Goal: Information Seeking & Learning: Understand process/instructions

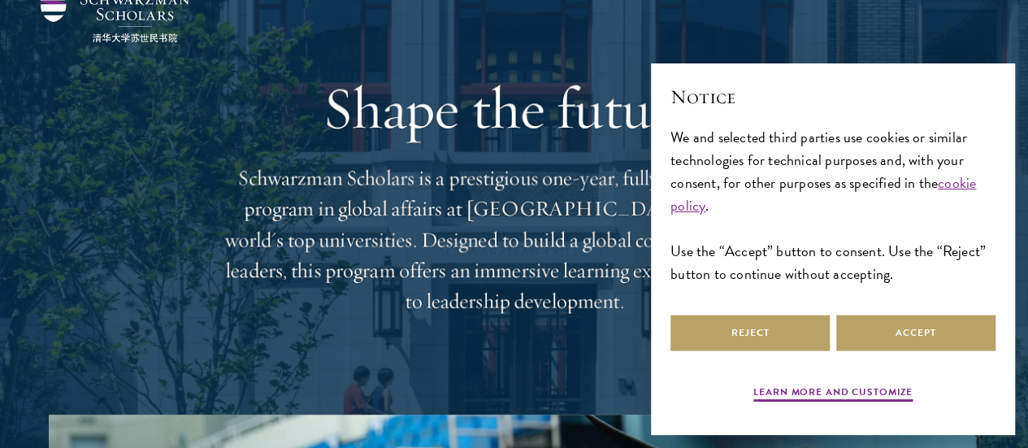
click at [904, 346] on div "Reject Accept" at bounding box center [833, 332] width 325 height 43
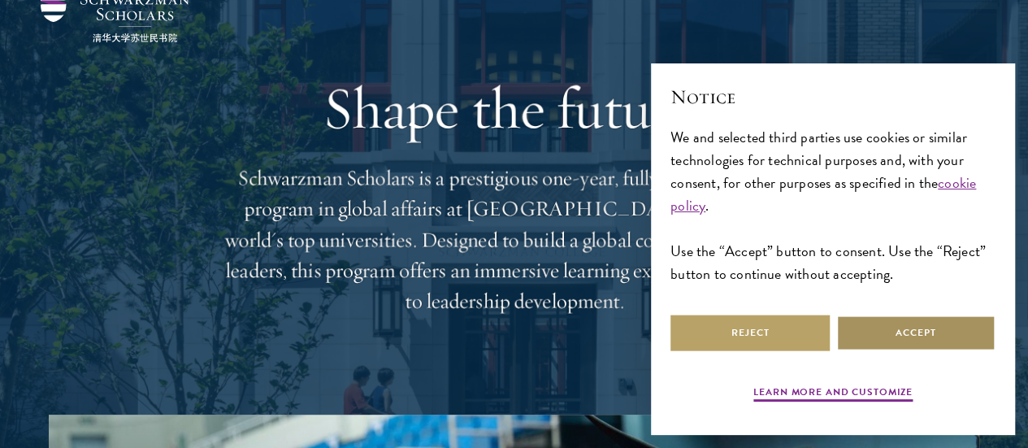
click at [904, 329] on button "Accept" at bounding box center [916, 333] width 159 height 37
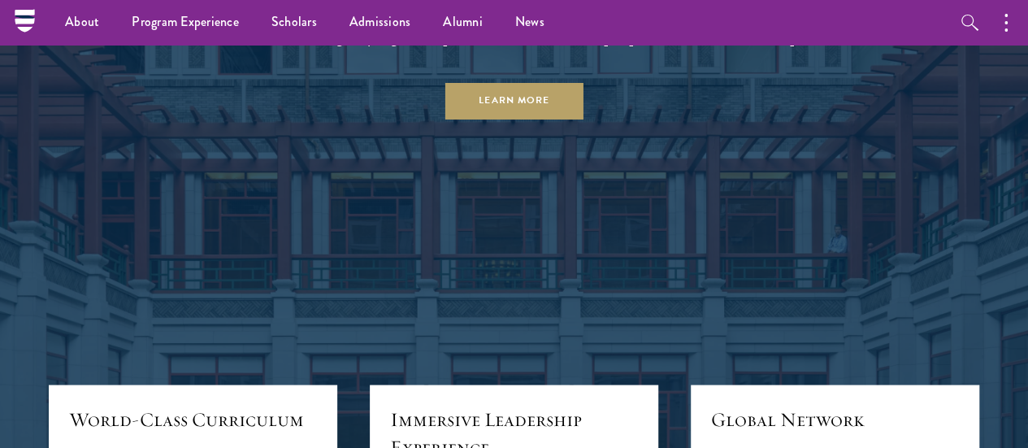
scroll to position [1402, 0]
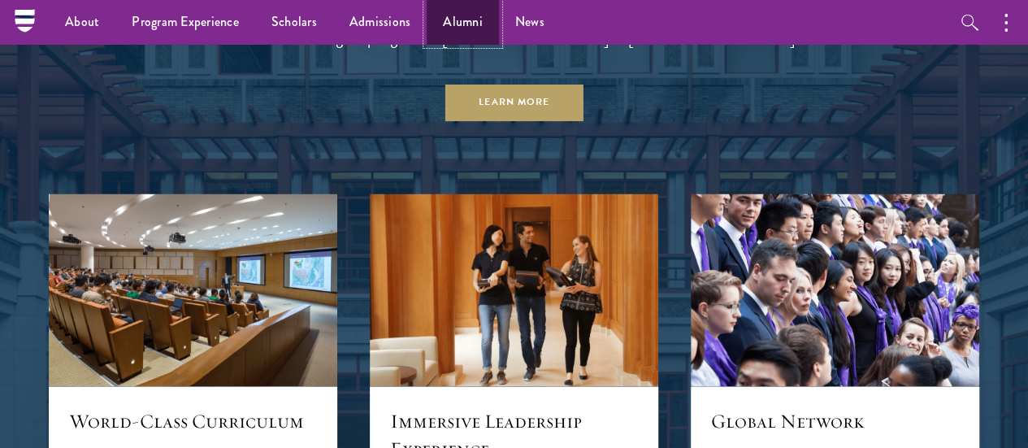
click at [465, 24] on link "Alumni" at bounding box center [463, 22] width 72 height 45
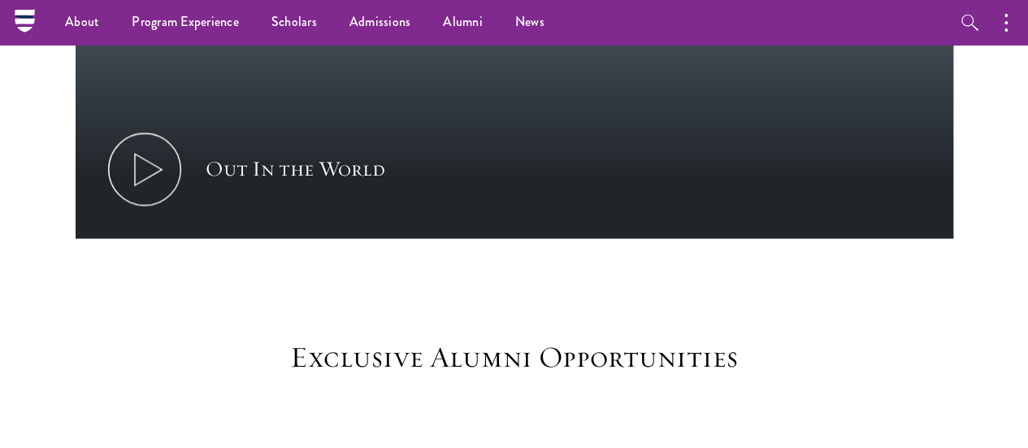
scroll to position [1182, 0]
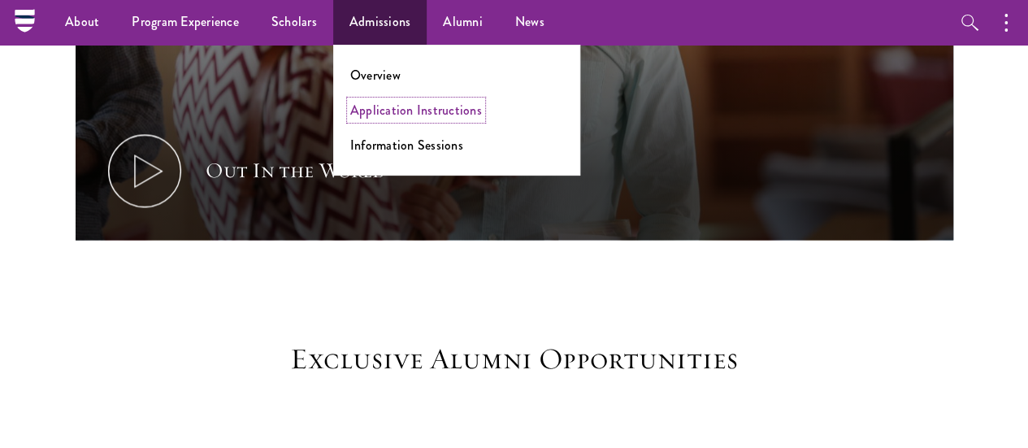
click at [404, 114] on link "Application Instructions" at bounding box center [416, 110] width 132 height 19
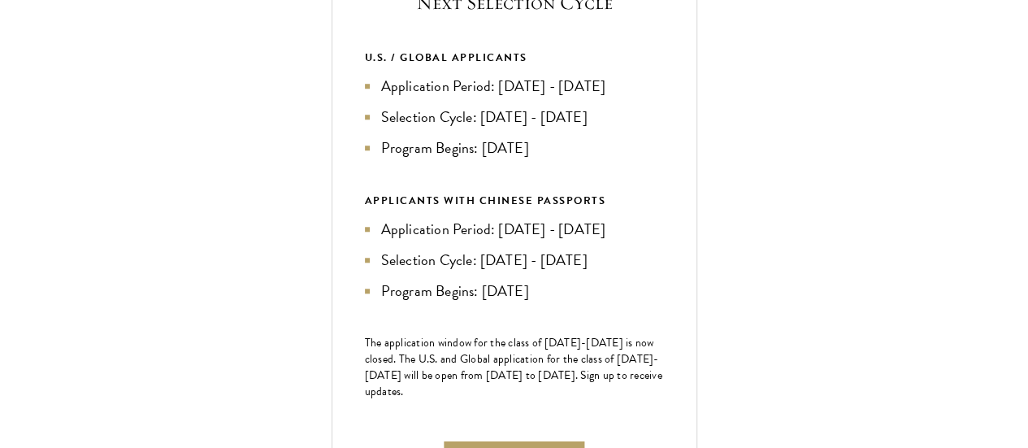
scroll to position [659, 0]
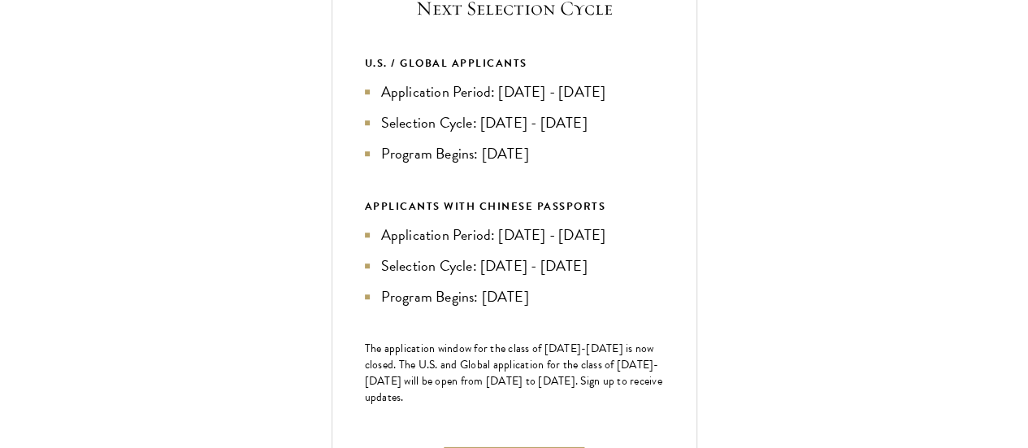
scroll to position [654, 0]
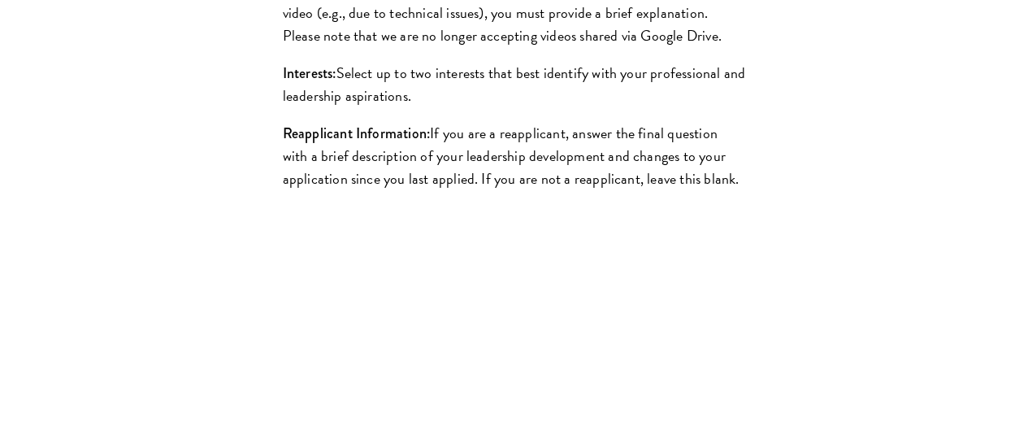
scroll to position [1809, 0]
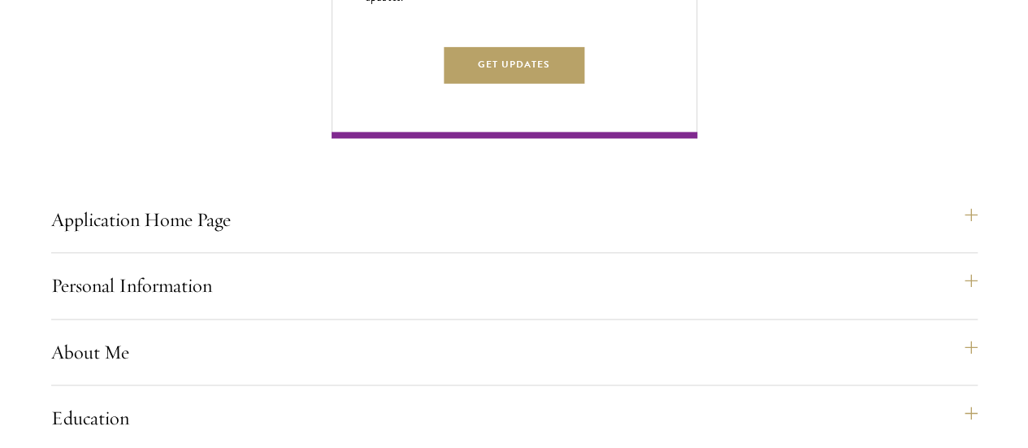
scroll to position [1054, 0]
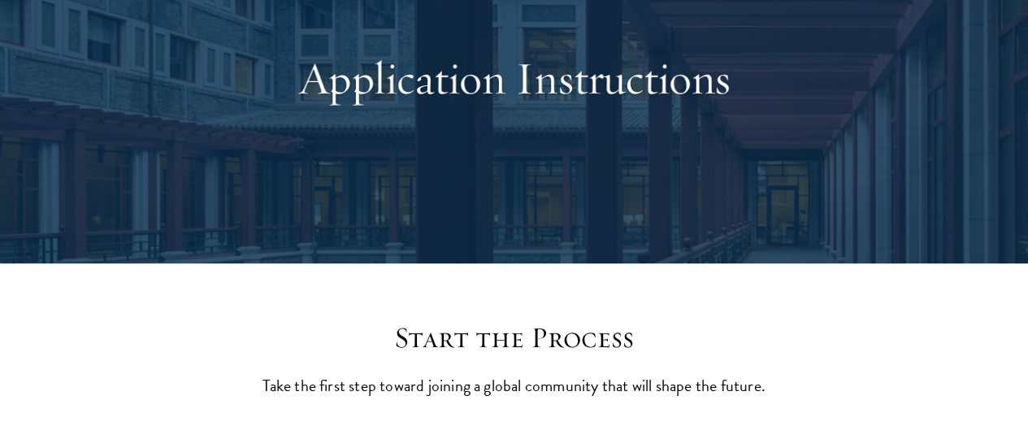
scroll to position [0, 0]
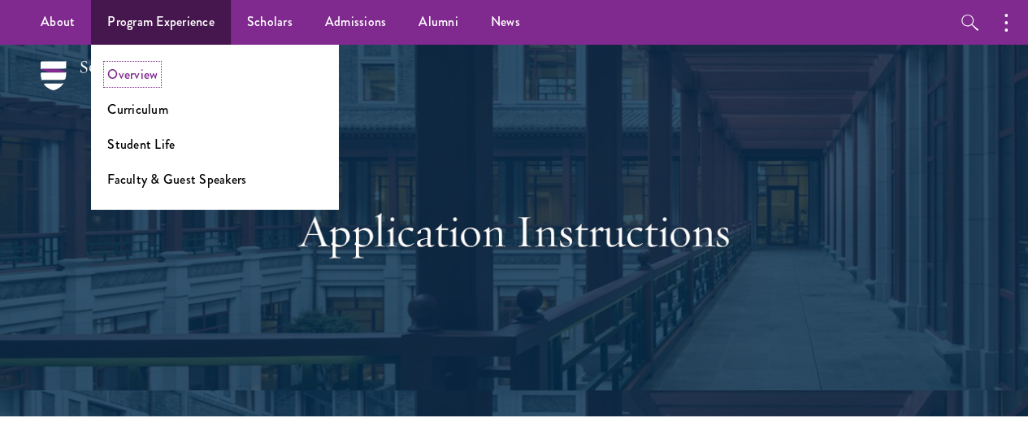
click at [143, 66] on link "Overview" at bounding box center [132, 74] width 50 height 19
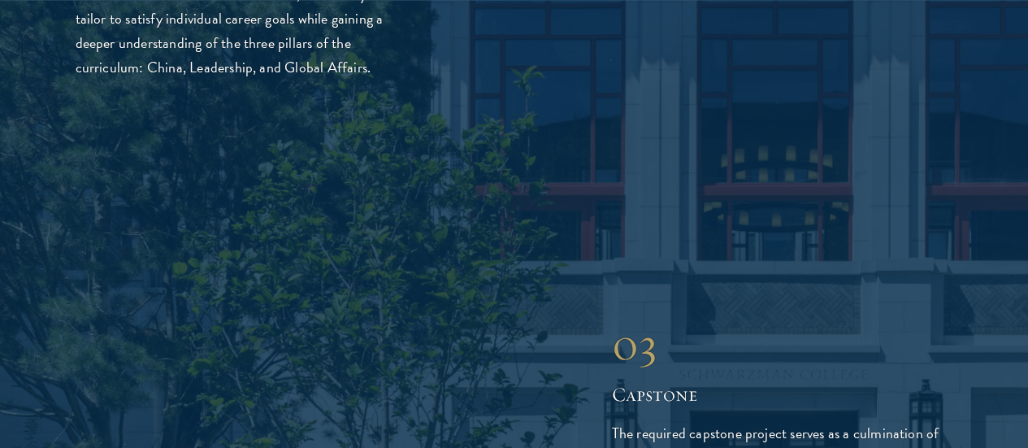
scroll to position [3202, 0]
